Goal: Transaction & Acquisition: Purchase product/service

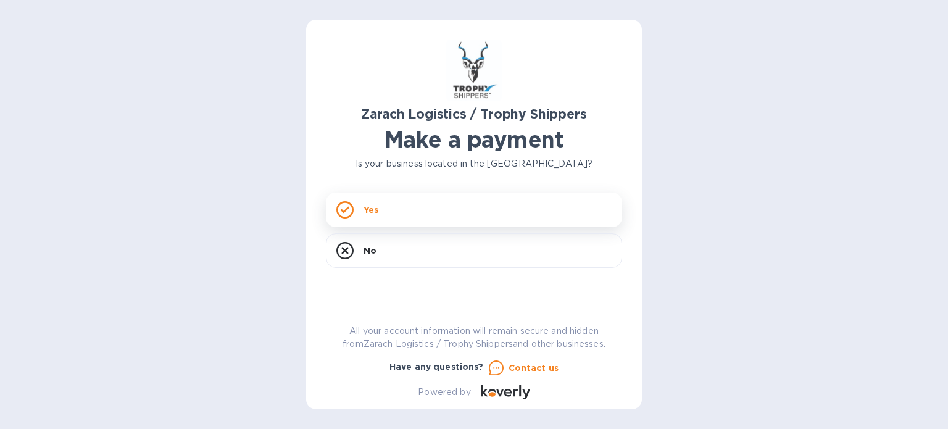
click at [392, 223] on div "Yes" at bounding box center [474, 210] width 296 height 35
click at [380, 212] on div "Yes" at bounding box center [474, 210] width 296 height 35
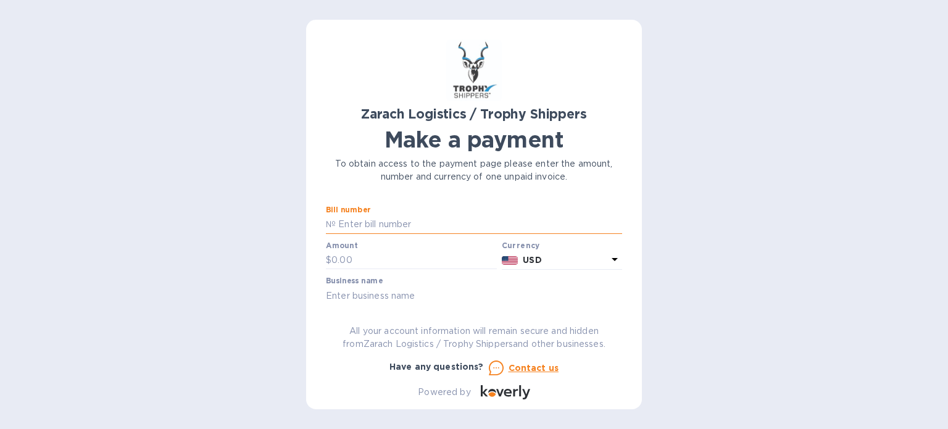
click at [375, 218] on input "text" at bounding box center [479, 224] width 286 height 19
paste input "S00048727"
paste input "S00048730"
paste input "S00048729"
type input "S00048727; S00048730; S00048729"
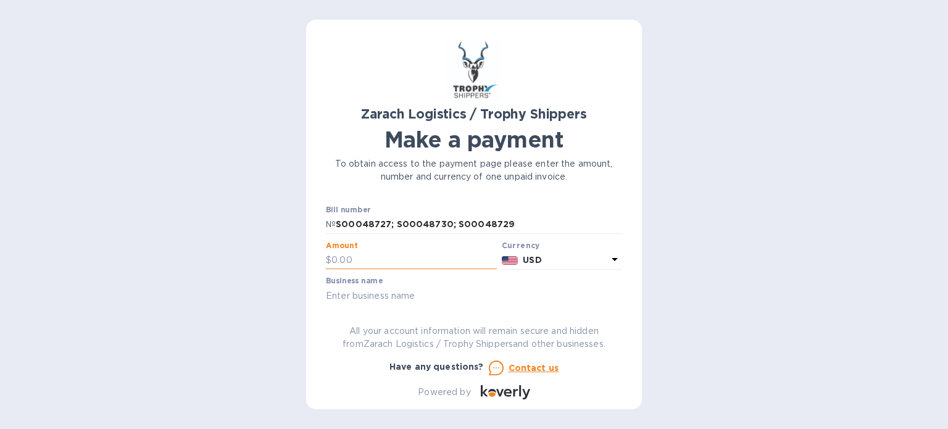
click at [350, 265] on input "text" at bounding box center [413, 260] width 165 height 19
paste input "28,444.74"
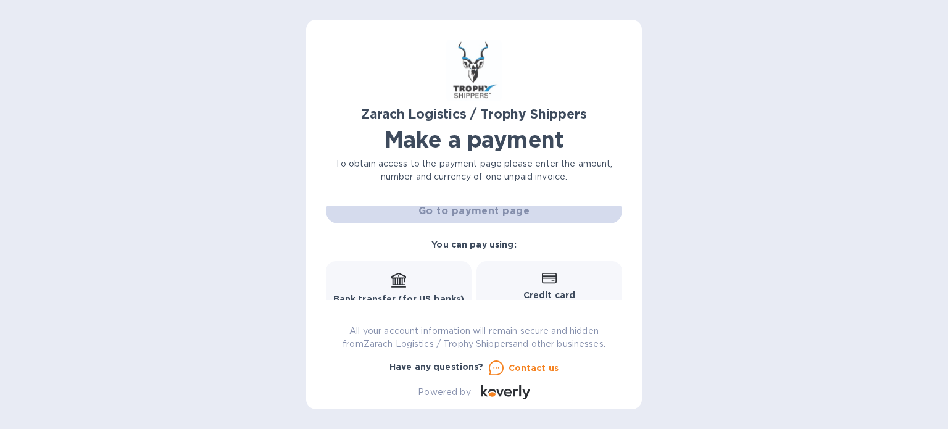
scroll to position [62, 0]
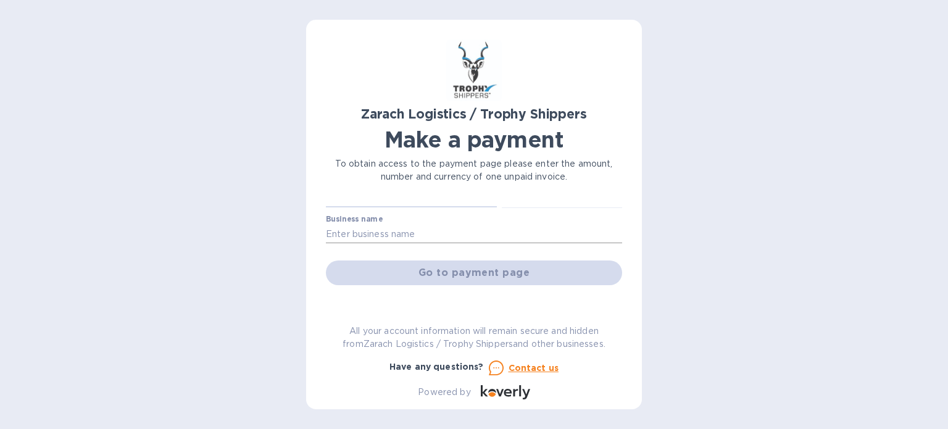
type input "28,444.74"
click at [404, 227] on input "text" at bounding box center [474, 234] width 296 height 19
type input "Remmy INC"
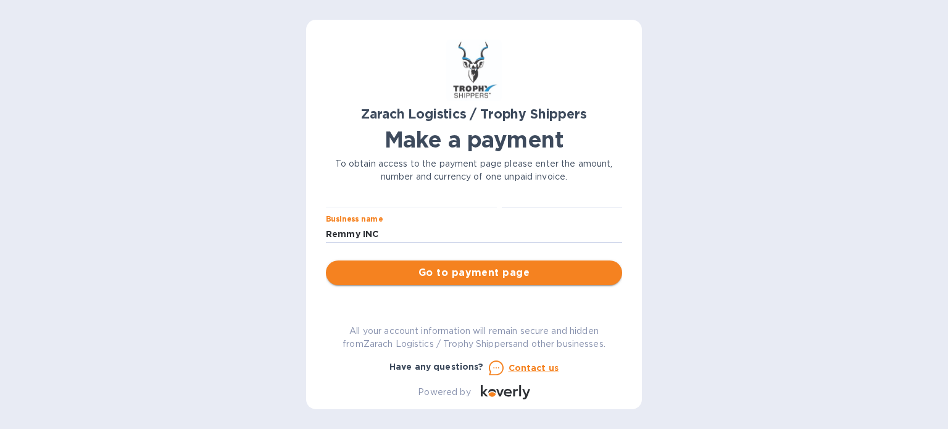
click at [457, 279] on span "Go to payment page" at bounding box center [474, 272] width 276 height 15
